Goal: Contribute content: Add original content to the website for others to see

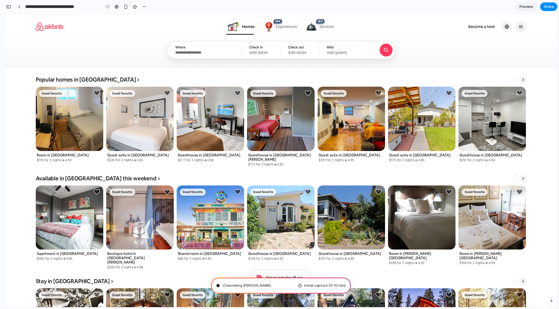
type input "**********"
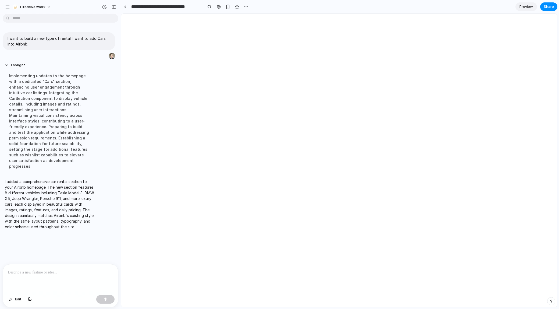
click at [270, 14] on html at bounding box center [339, 14] width 436 height 0
click at [492, 14] on html at bounding box center [339, 14] width 436 height 0
click at [400, 14] on html at bounding box center [339, 14] width 436 height 0
click at [20, 104] on div "Implementing updates to the homepage with a dedicated "Cars" section, enhancing…" at bounding box center [50, 121] width 90 height 103
drag, startPoint x: 17, startPoint y: 76, endPoint x: 64, endPoint y: 156, distance: 92.4
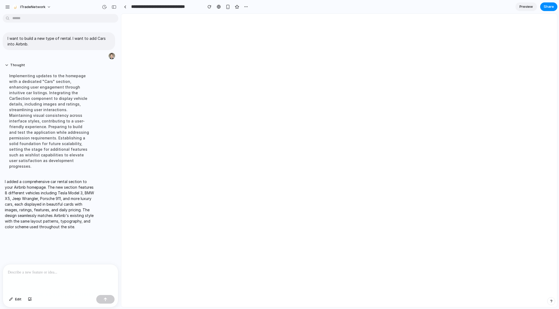
click at [64, 156] on div "Implementing updates to the homepage with a dedicated "Cars" section, enhancing…" at bounding box center [50, 121] width 90 height 103
click at [55, 119] on div "Implementing updates to the homepage with a dedicated "Cars" section, enhancing…" at bounding box center [50, 121] width 90 height 103
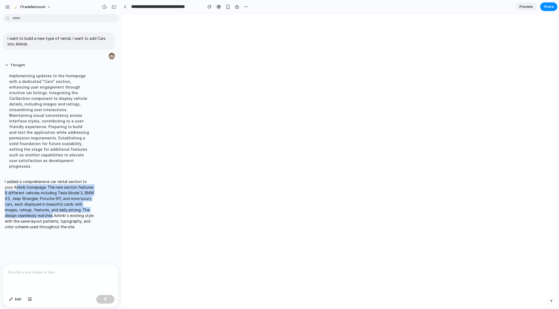
drag, startPoint x: 15, startPoint y: 179, endPoint x: 63, endPoint y: 209, distance: 56.9
click at [62, 209] on p "I added a comprehensive car rental section to your Airbnb homepage. The new sec…" at bounding box center [50, 204] width 90 height 51
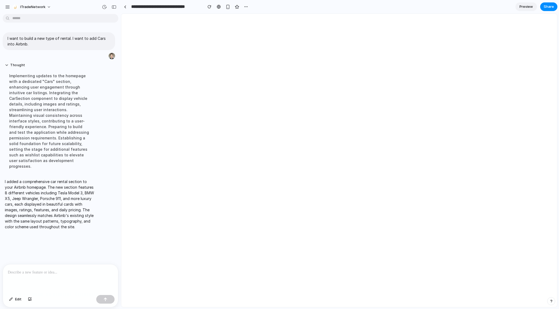
click at [66, 210] on p "I added a comprehensive car rental section to your Airbnb homepage. The new sec…" at bounding box center [50, 204] width 90 height 51
click at [45, 269] on p at bounding box center [60, 272] width 105 height 6
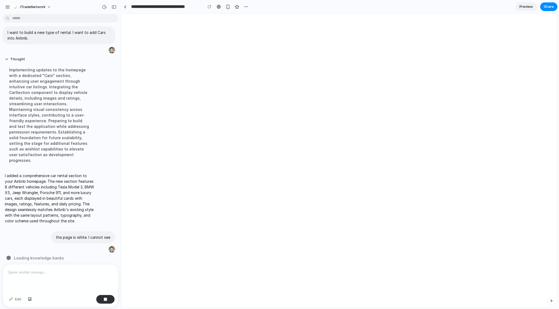
click at [225, 14] on html at bounding box center [339, 14] width 436 height 0
click at [390, 14] on html at bounding box center [339, 14] width 436 height 0
click at [551, 302] on div "button" at bounding box center [552, 301] width 4 height 4
click at [549, 301] on div "button" at bounding box center [551, 301] width 5 height 6
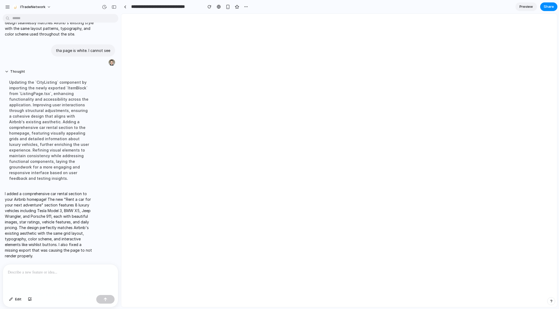
scroll to position [0, 0]
